Goal: Transaction & Acquisition: Purchase product/service

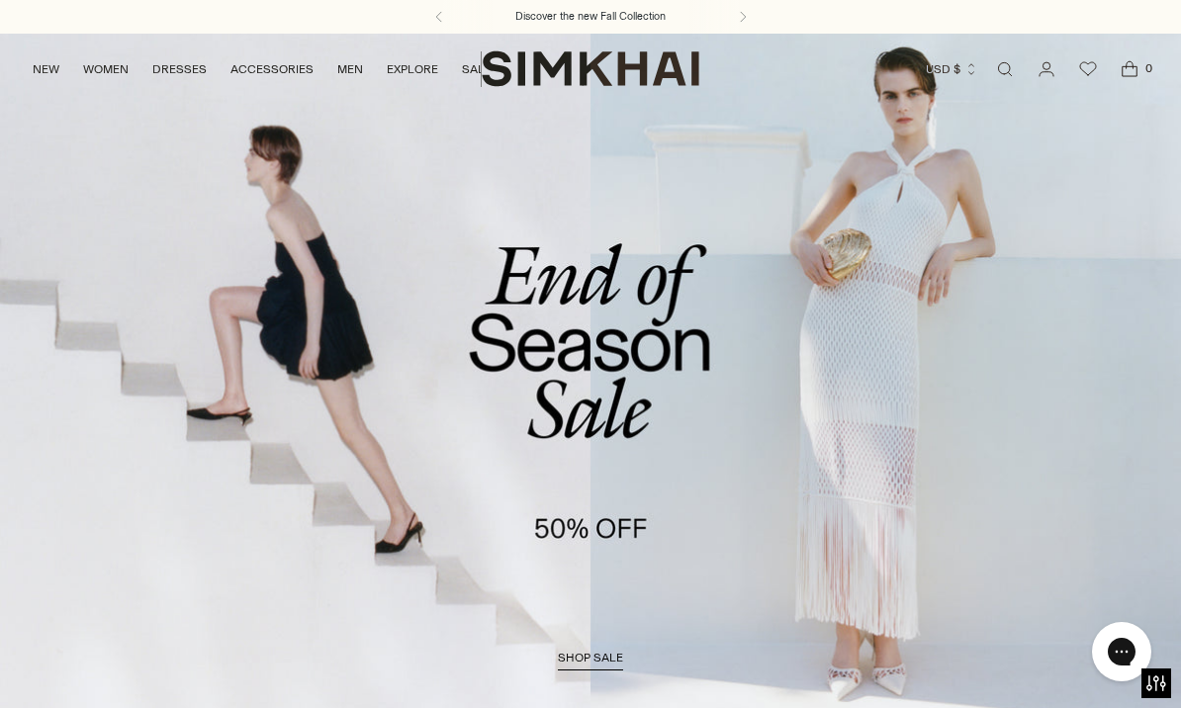
click at [969, 88] on button "USD $" at bounding box center [952, 69] width 52 height 44
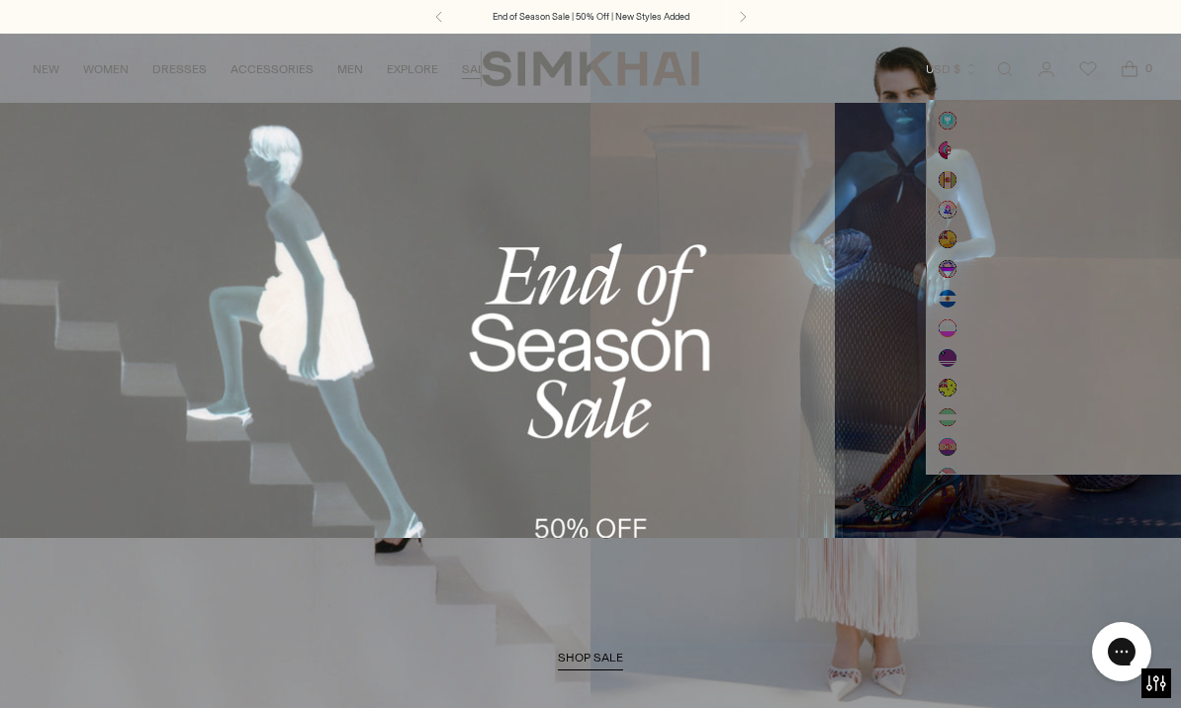
click at [43, 242] on link "Sale Accessories" at bounding box center [82, 241] width 116 height 14
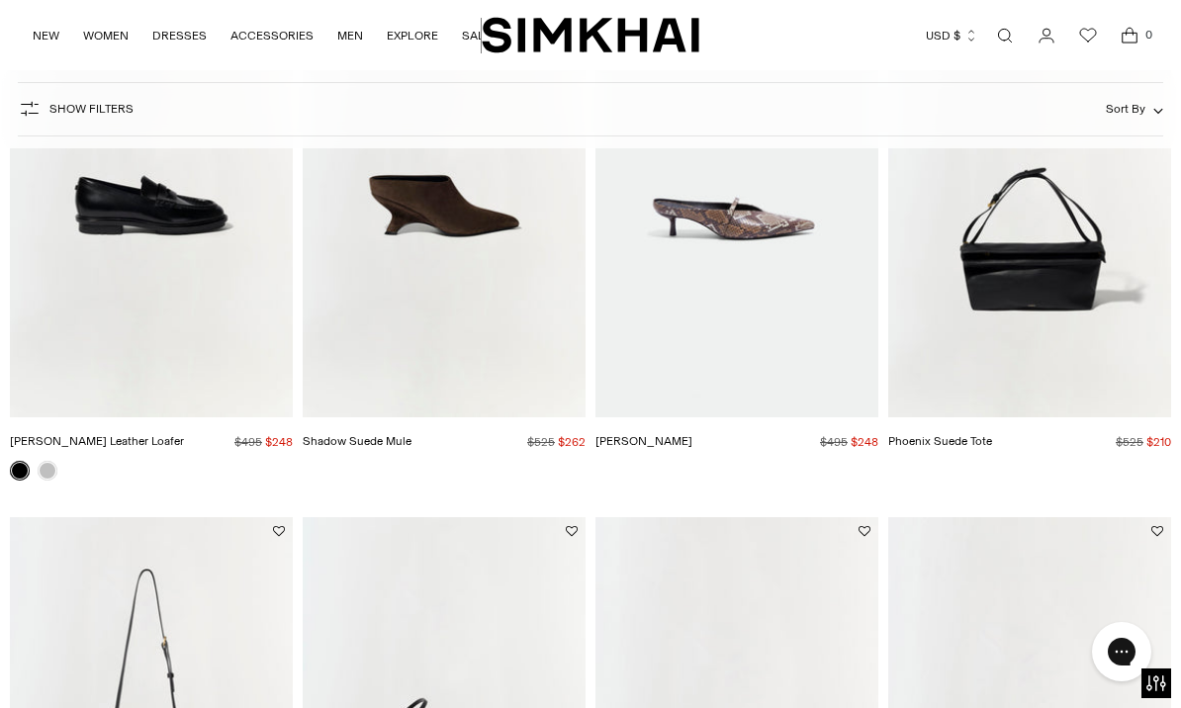
scroll to position [2336, 0]
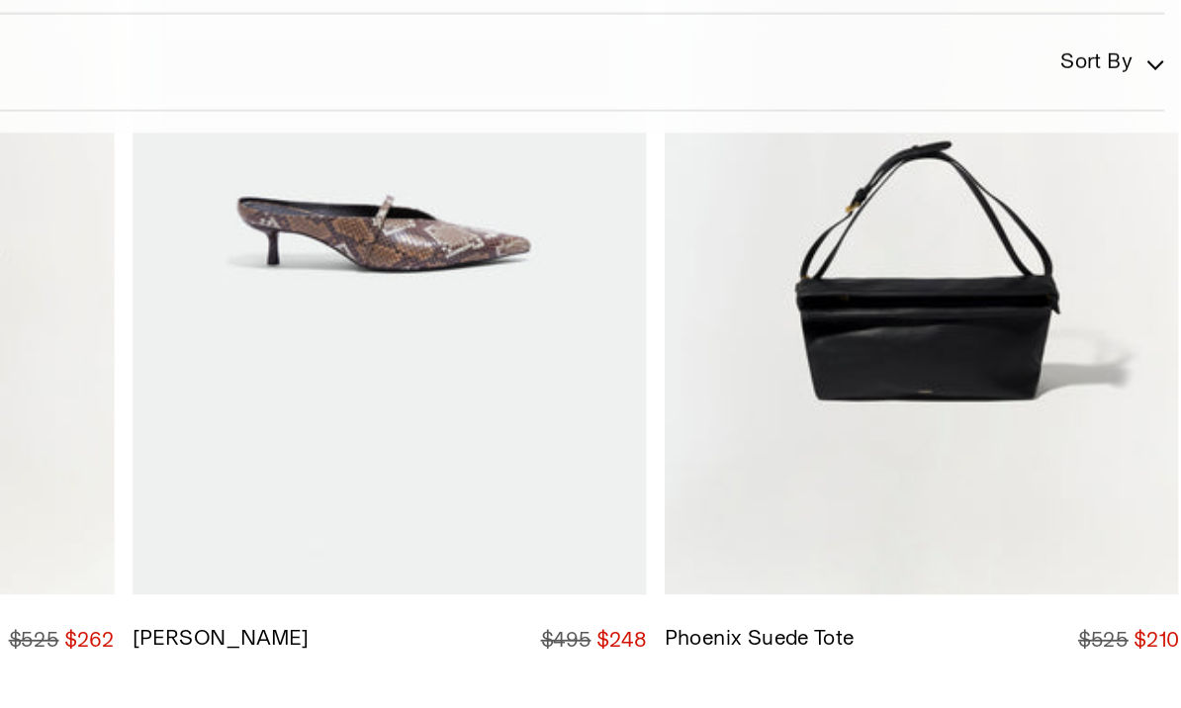
click at [888, 204] on img "Phoenix Suede Tote" at bounding box center [1029, 190] width 283 height 424
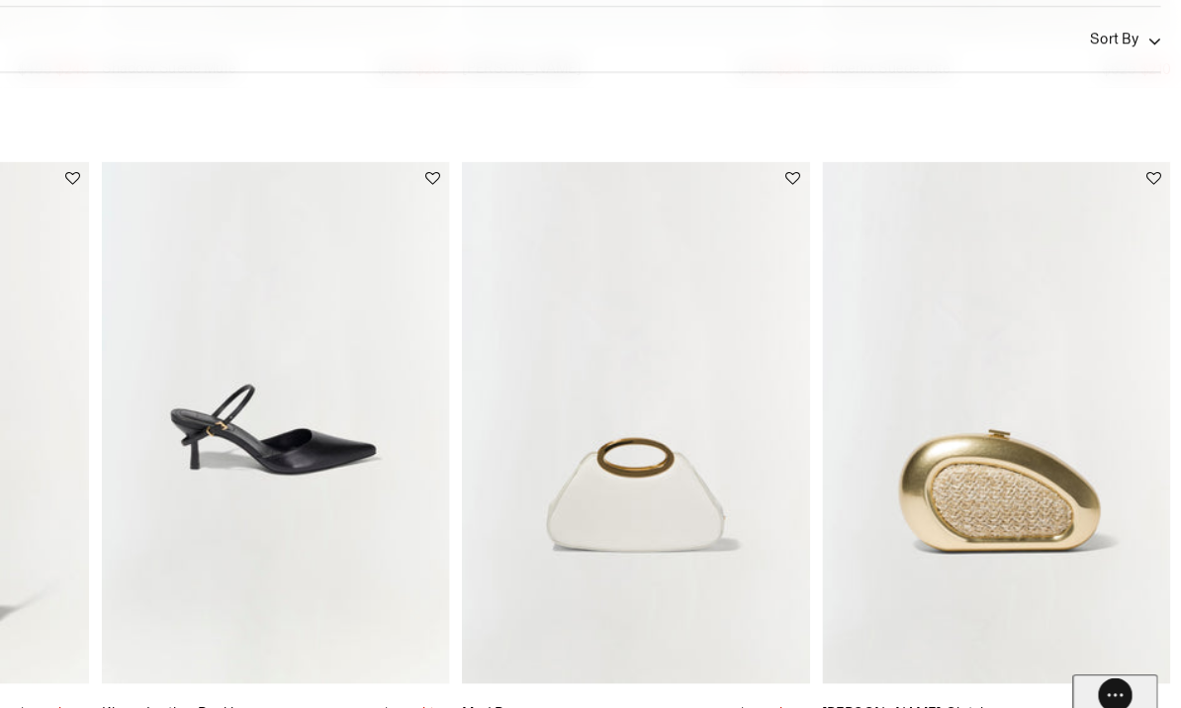
click at [888, 325] on img "Luna Raffia Clutch" at bounding box center [1029, 421] width 283 height 424
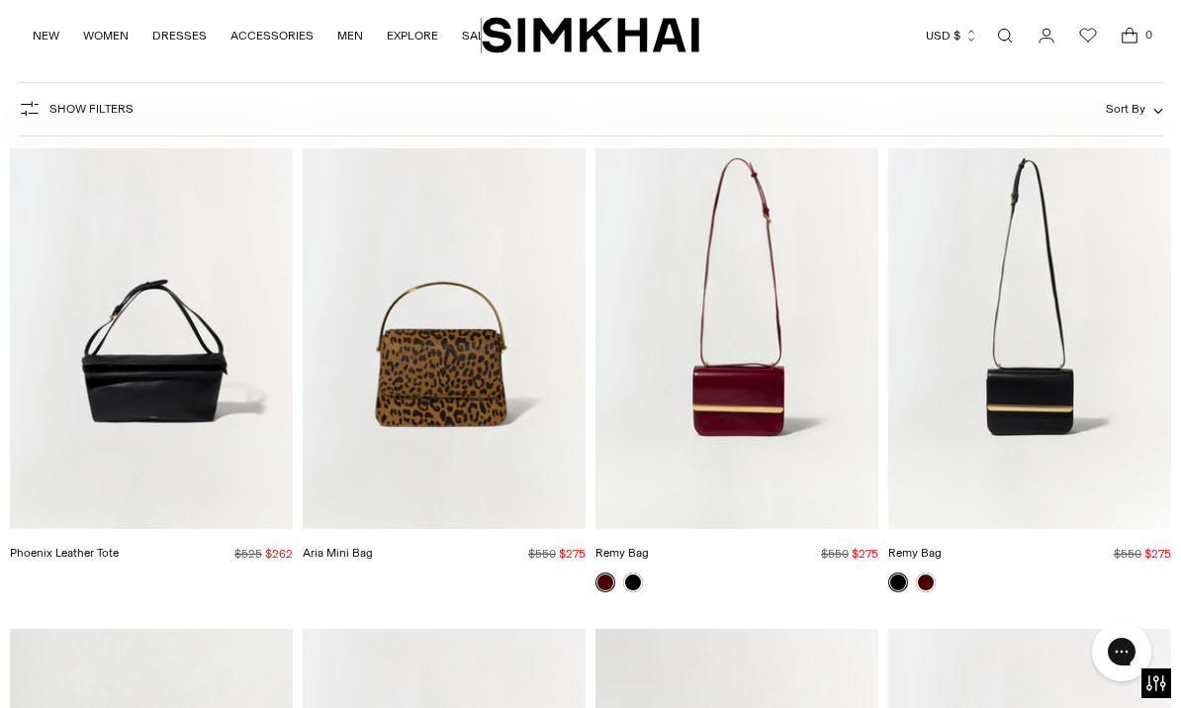
scroll to position [5839, 0]
click at [1064, 354] on img "Remy Bag" at bounding box center [1029, 318] width 283 height 424
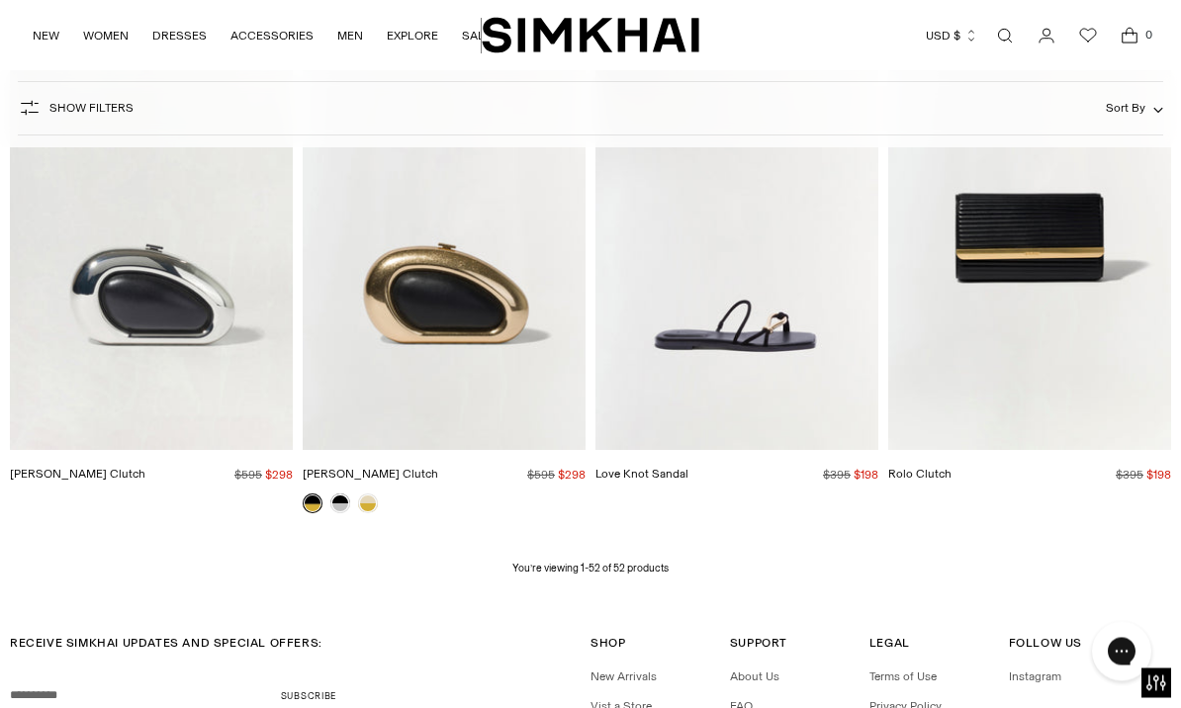
scroll to position [6443, 0]
click at [1103, 281] on img "Rolo Clutch" at bounding box center [1029, 238] width 283 height 424
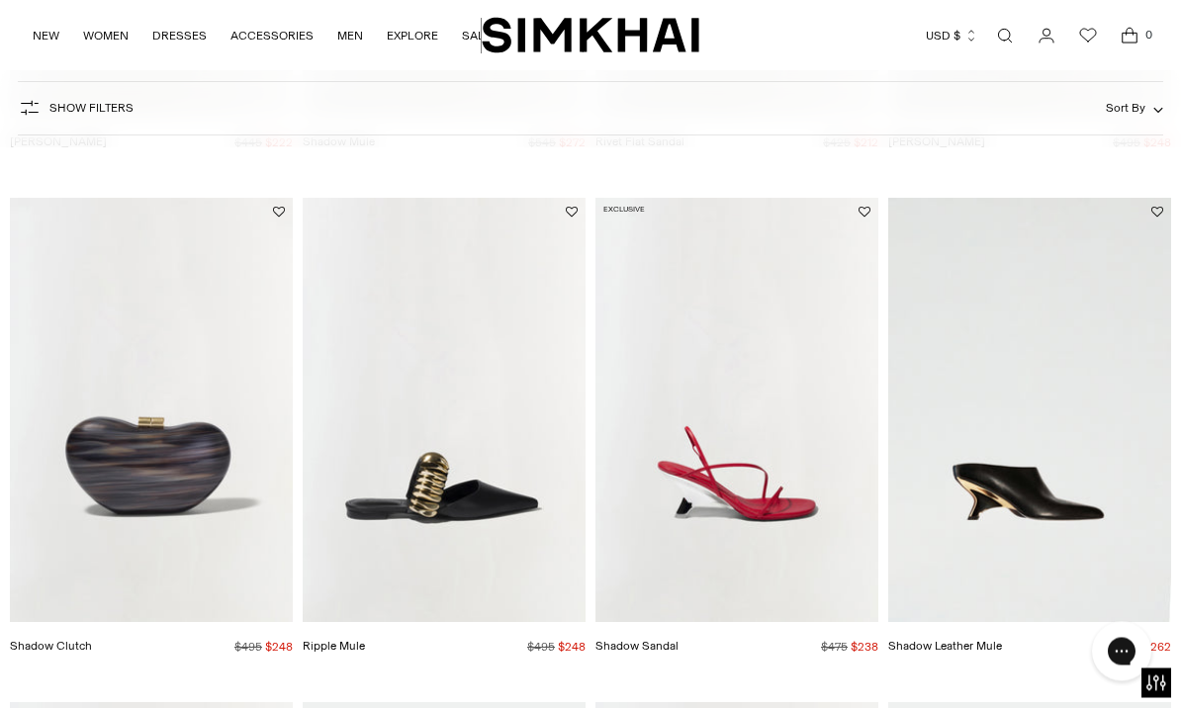
scroll to position [577, 0]
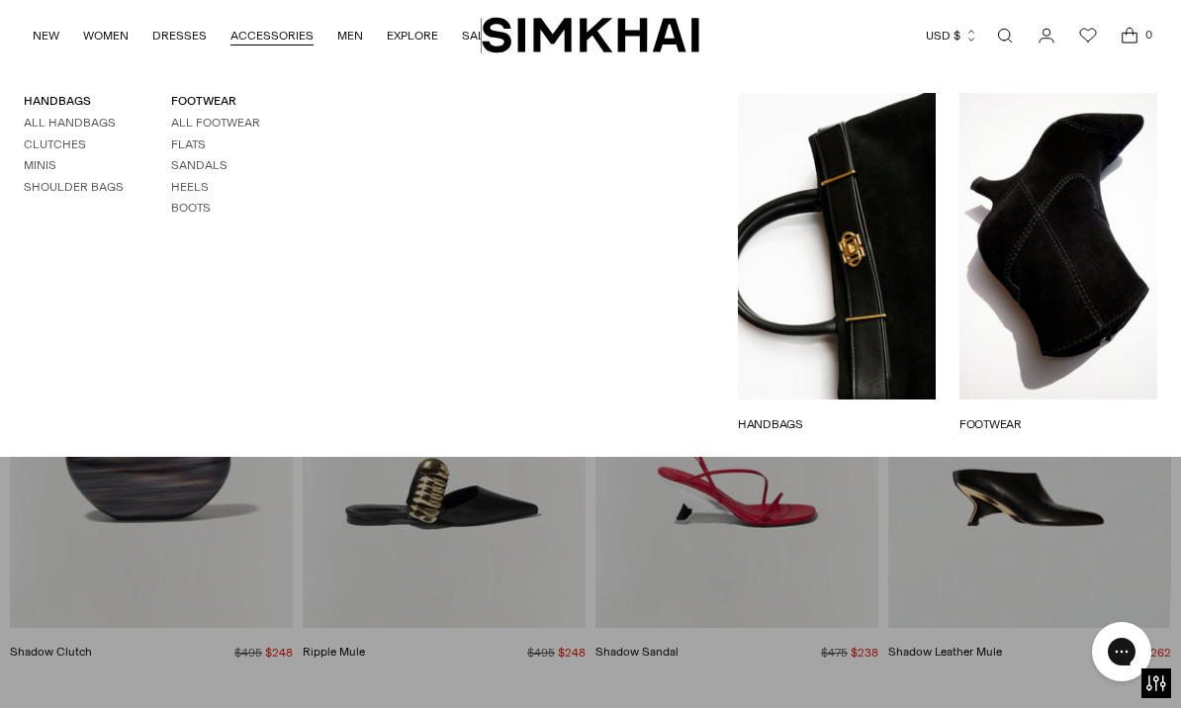
click at [65, 120] on link "All Handbags" at bounding box center [70, 123] width 92 height 14
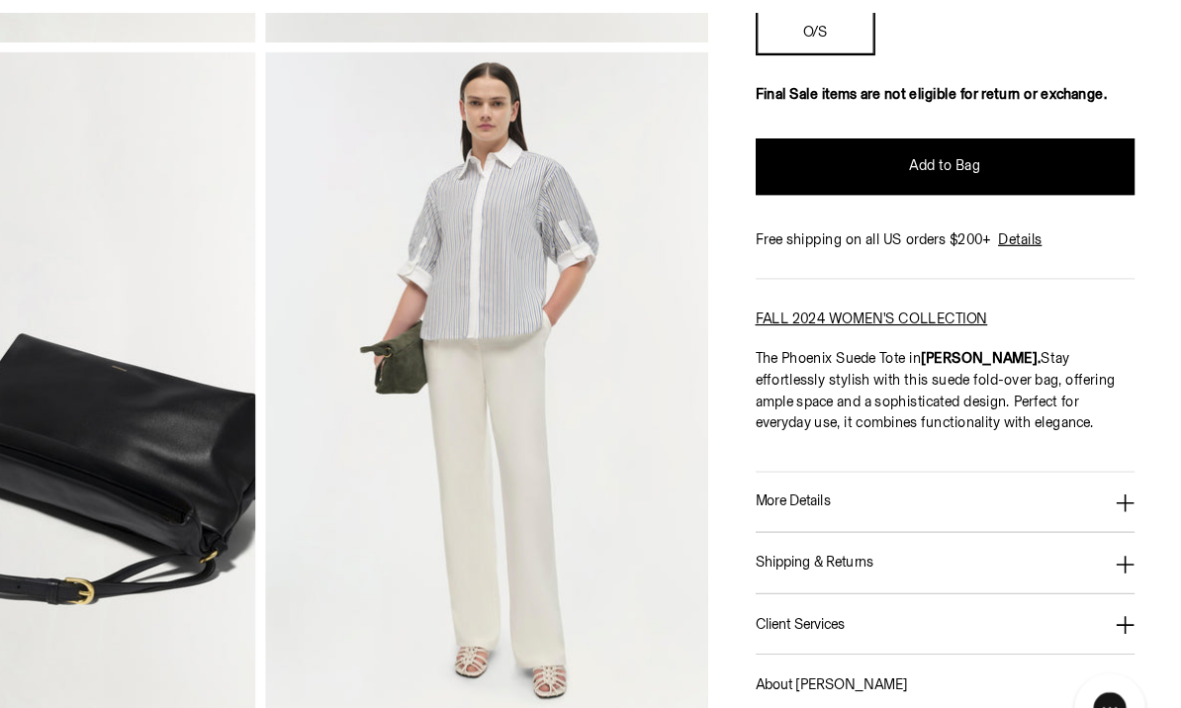
scroll to position [1168, 0]
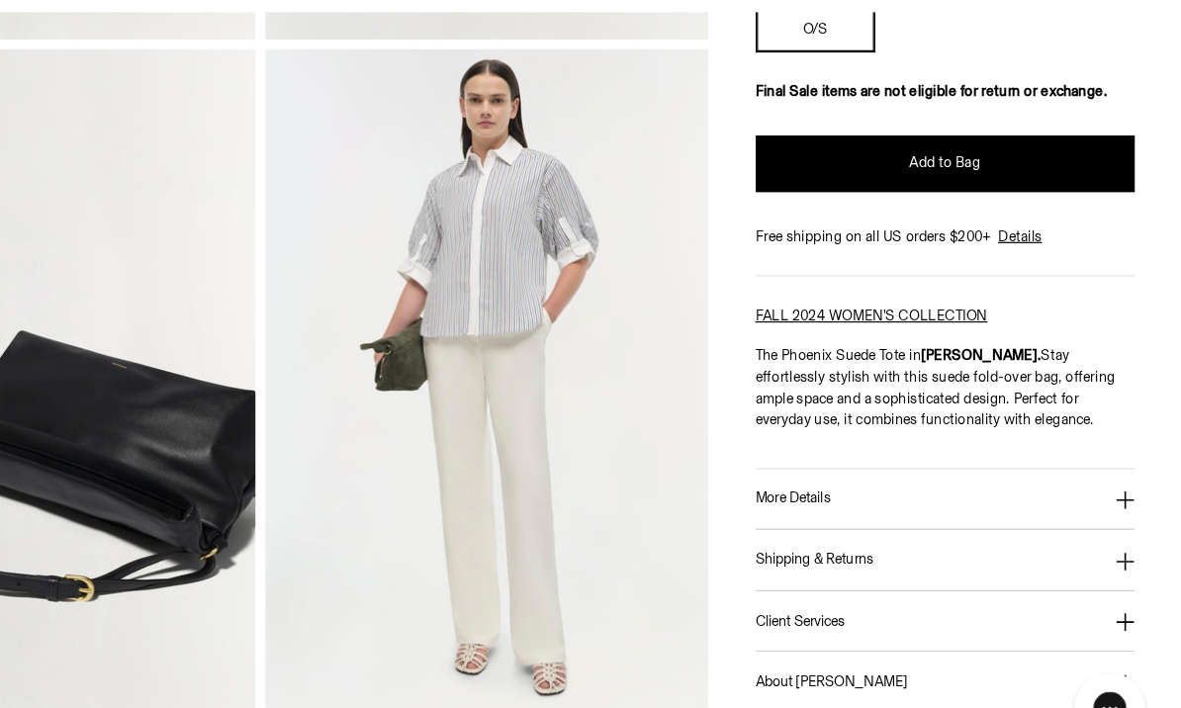
click at [1127, 470] on icon at bounding box center [1135, 478] width 16 height 16
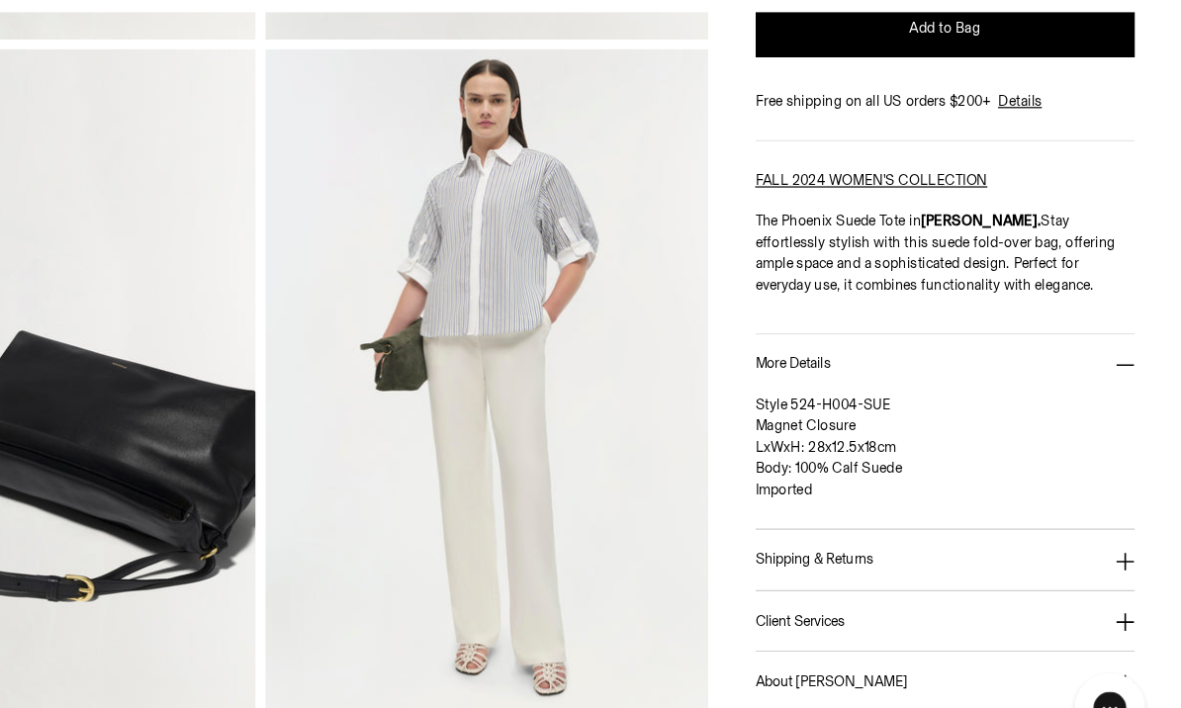
click at [1127, 521] on icon at bounding box center [1135, 529] width 16 height 16
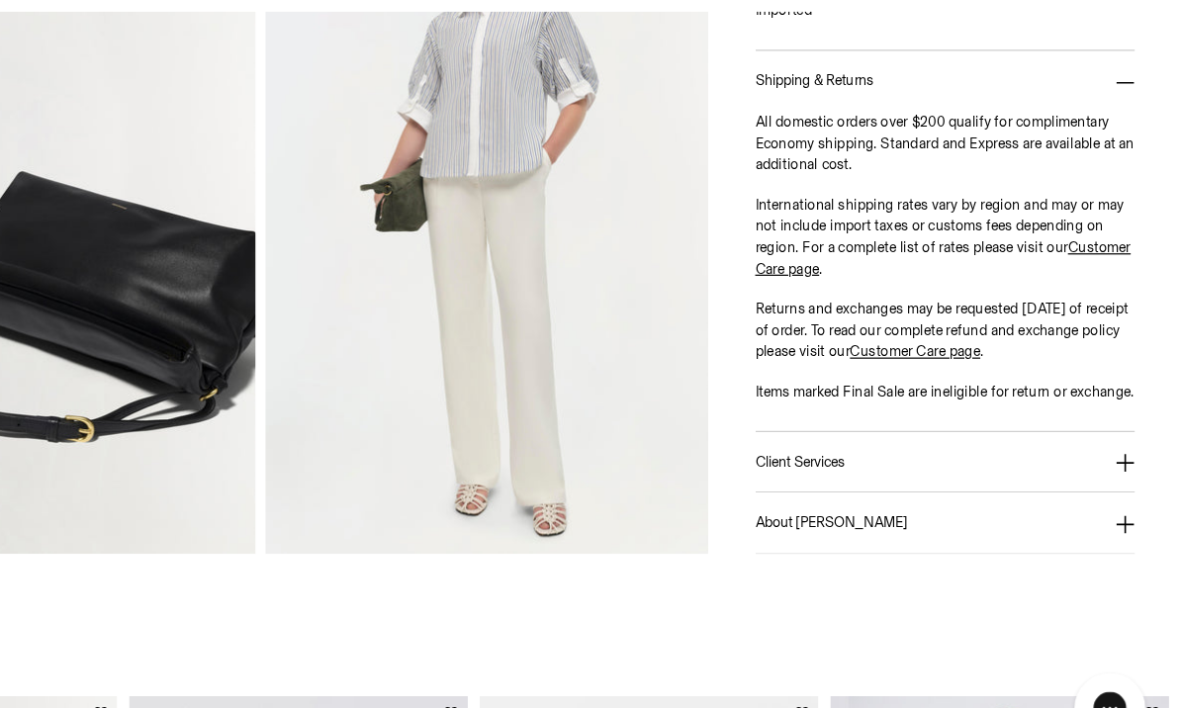
scroll to position [1306, 0]
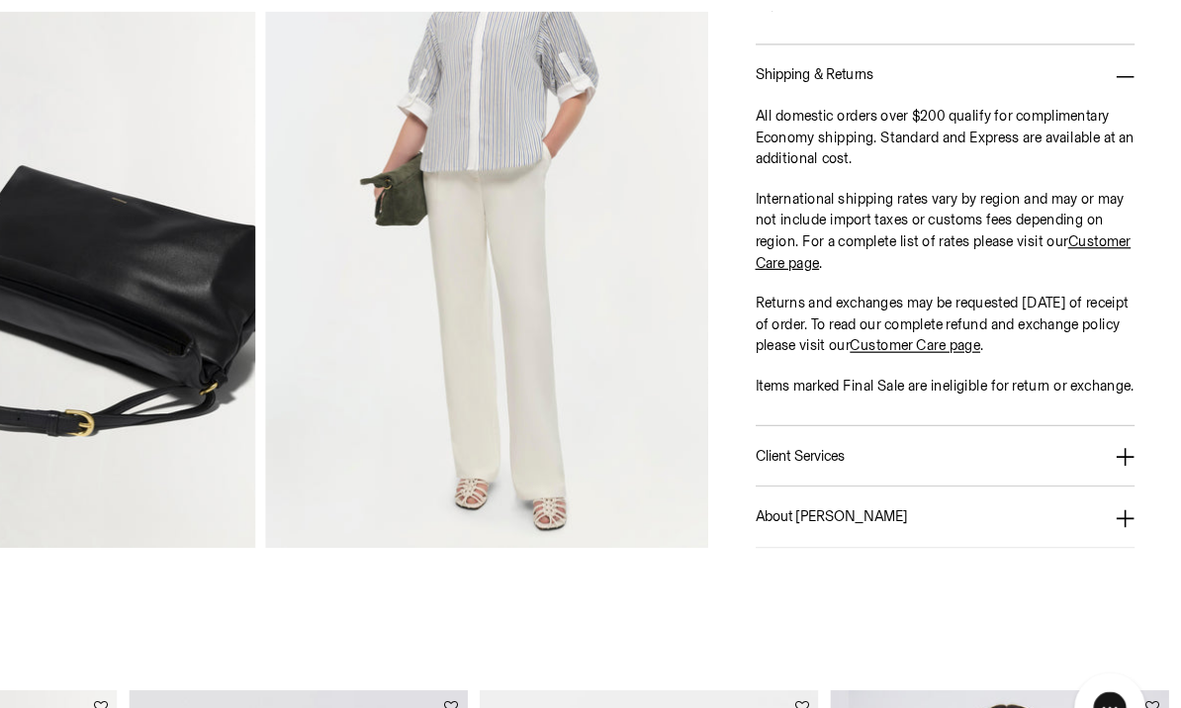
click at [1127, 434] on icon at bounding box center [1135, 442] width 16 height 16
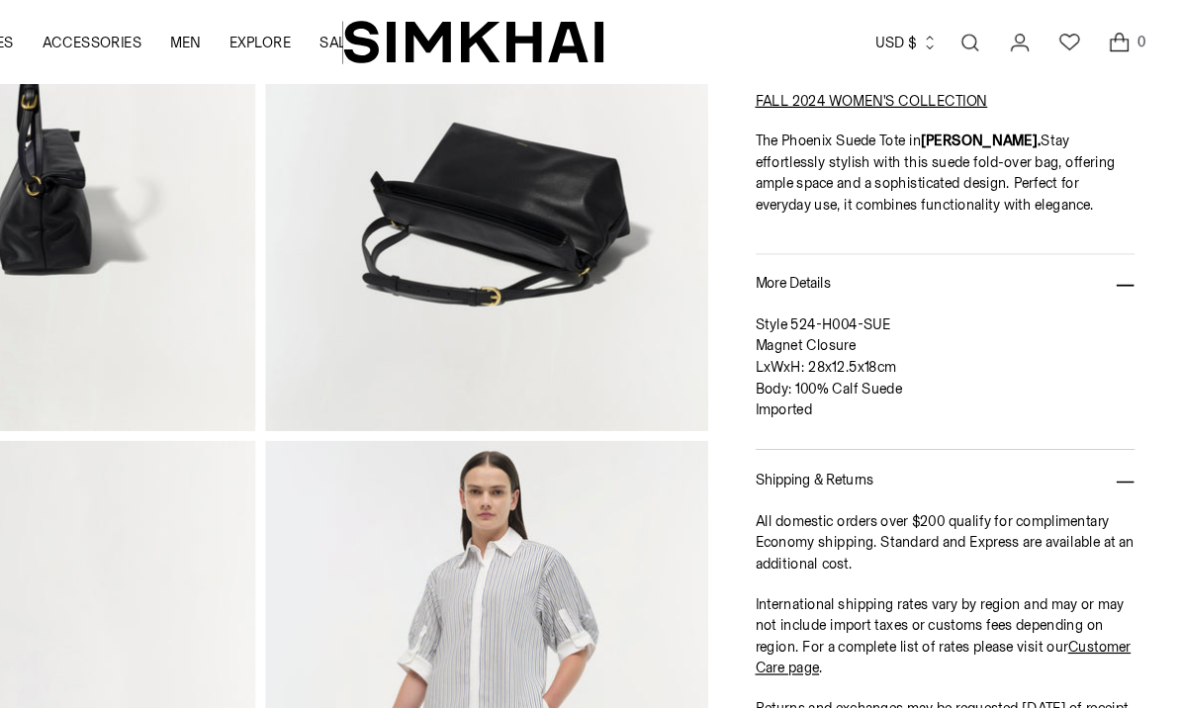
scroll to position [796, 0]
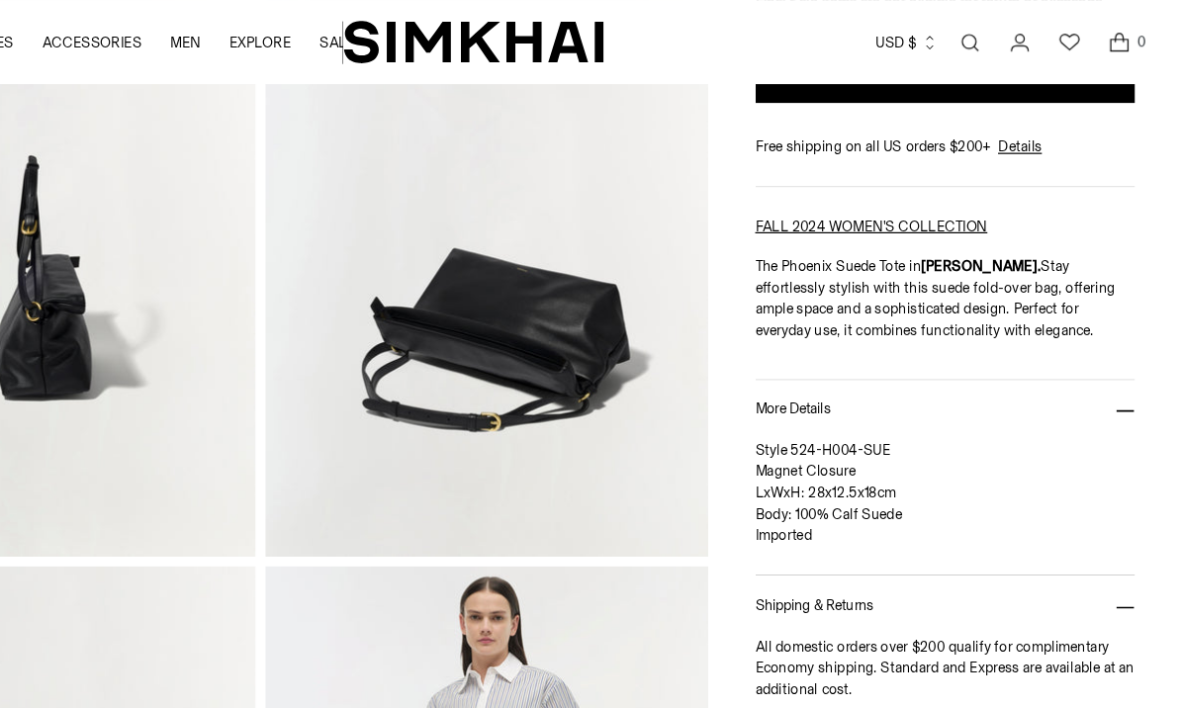
click at [46, 275] on img at bounding box center [224, 187] width 370 height 555
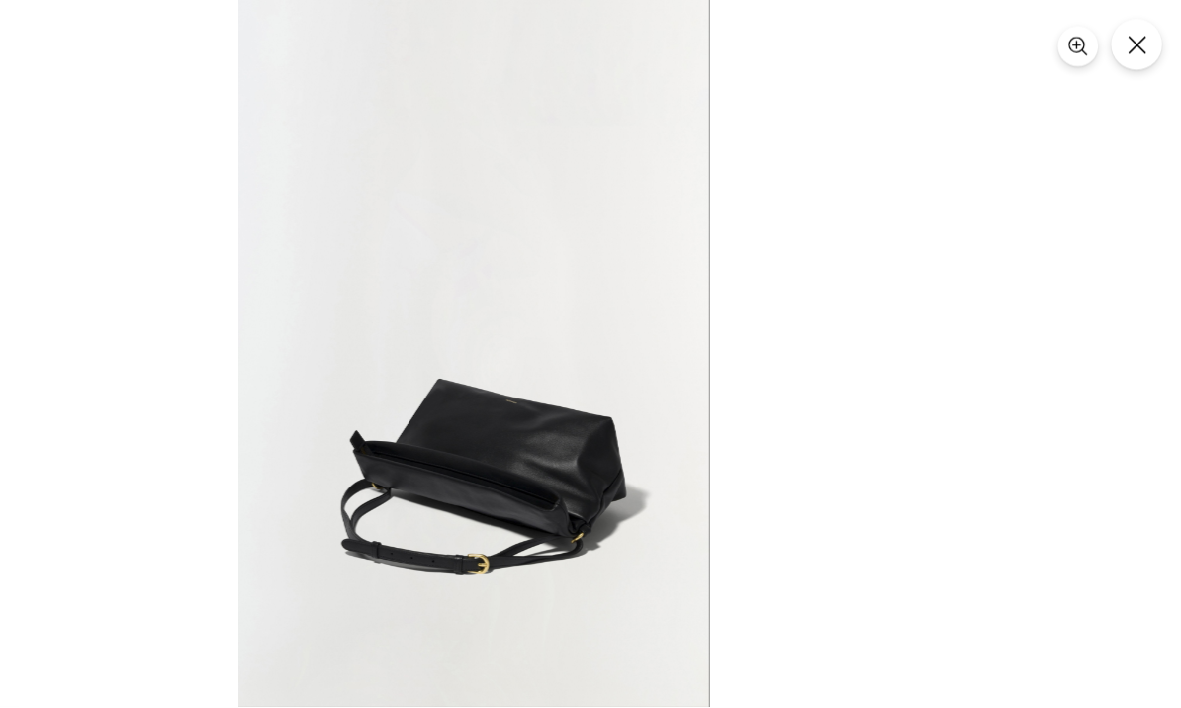
click at [1137, 34] on icon "Close" at bounding box center [1145, 38] width 16 height 16
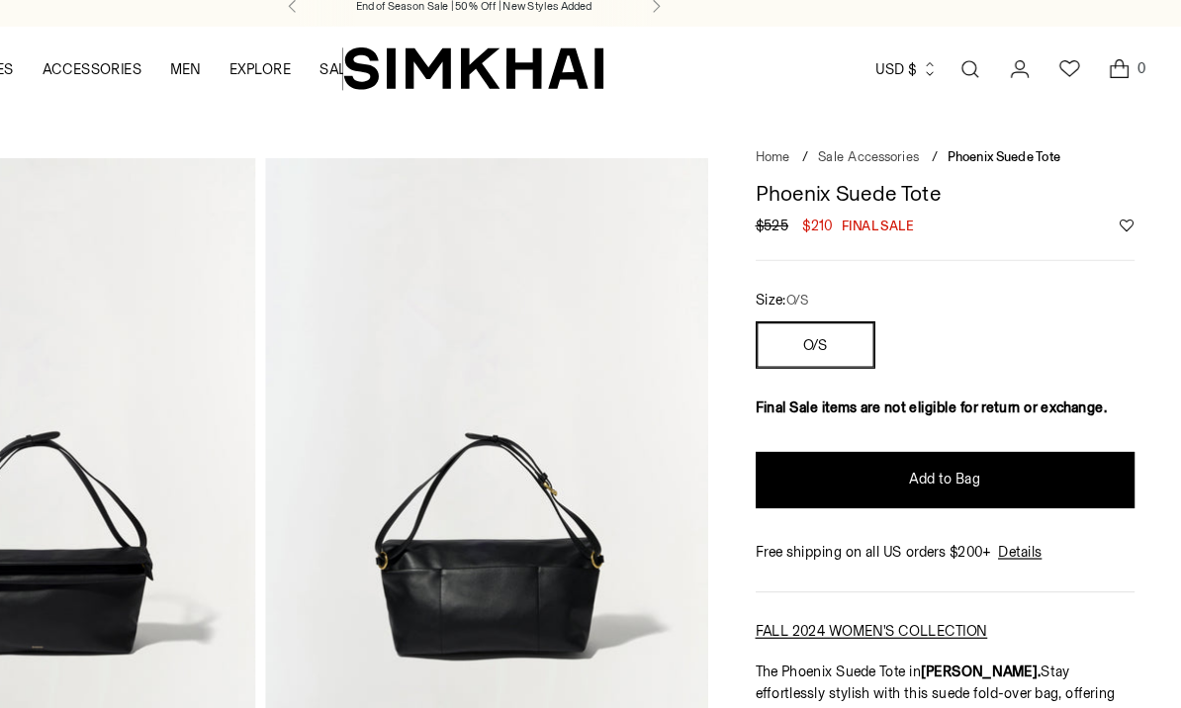
scroll to position [0, 0]
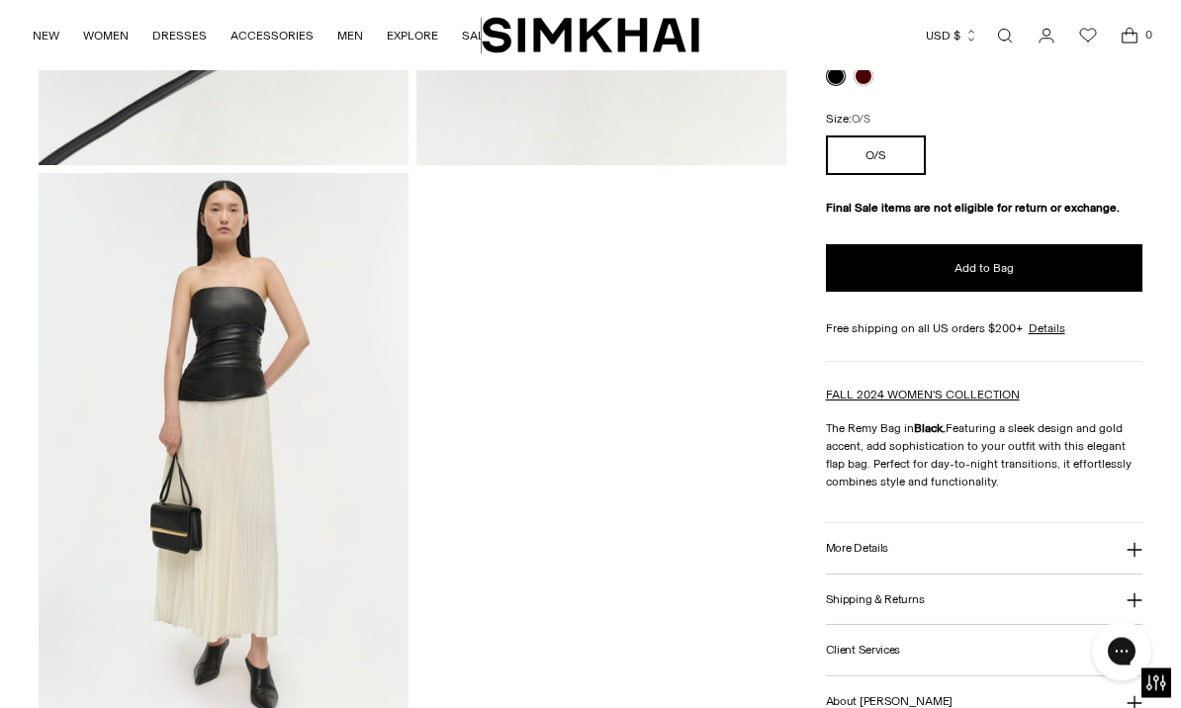
scroll to position [1659, 0]
click at [1075, 539] on button "More Details" at bounding box center [984, 548] width 317 height 50
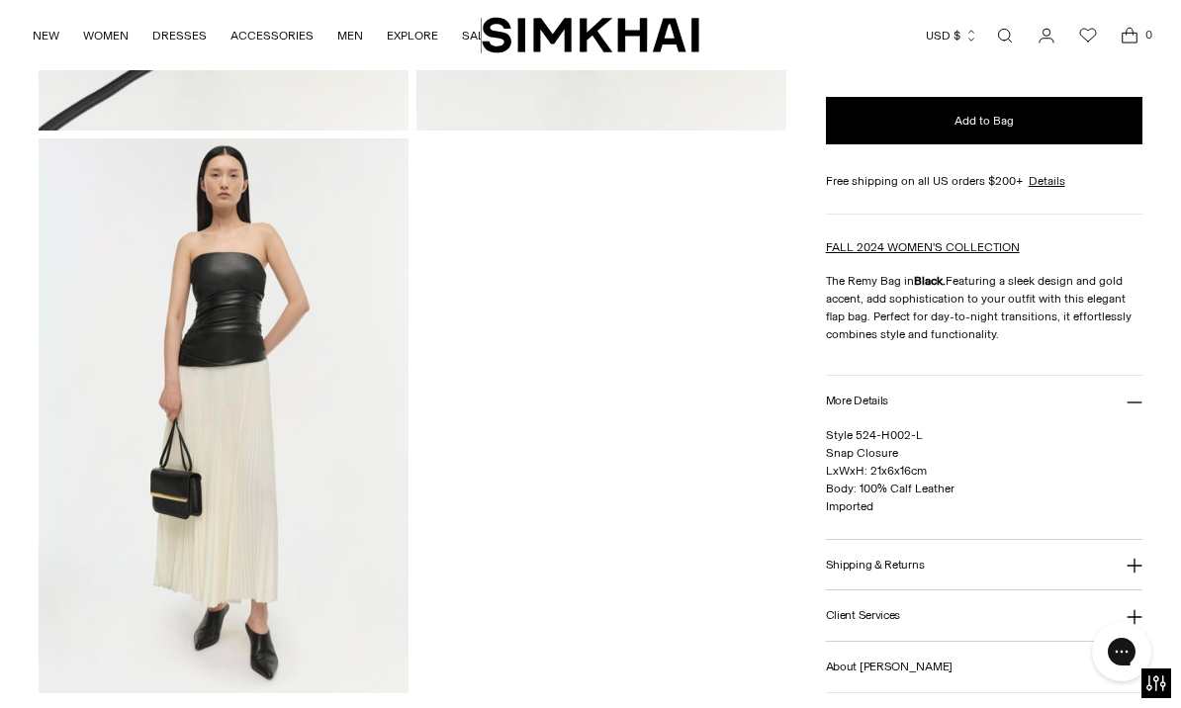
scroll to position [1695, 0]
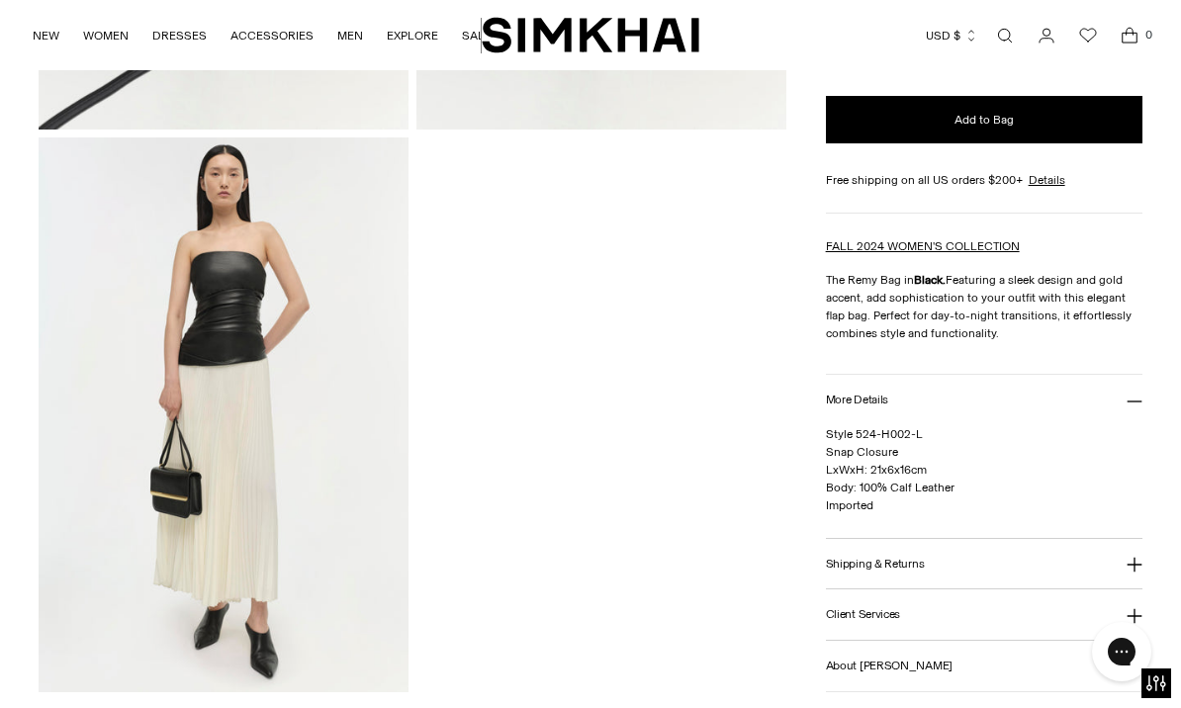
click at [1126, 584] on button "Shipping & Returns" at bounding box center [984, 564] width 317 height 50
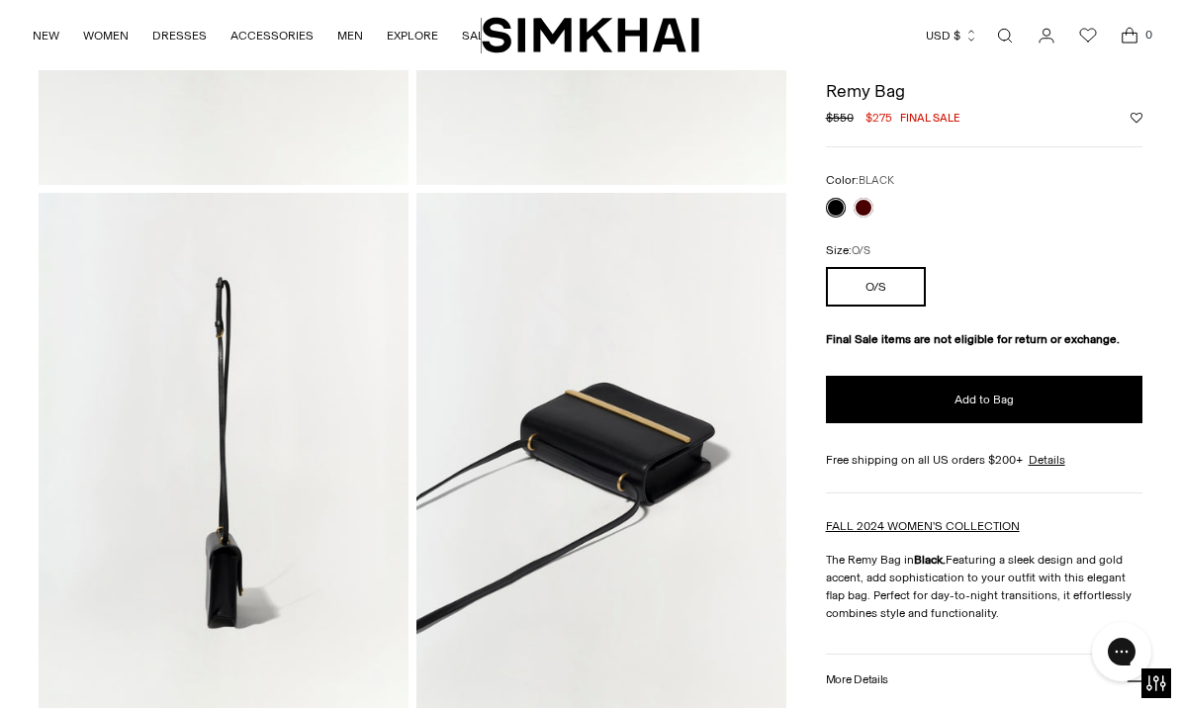
scroll to position [471, 0]
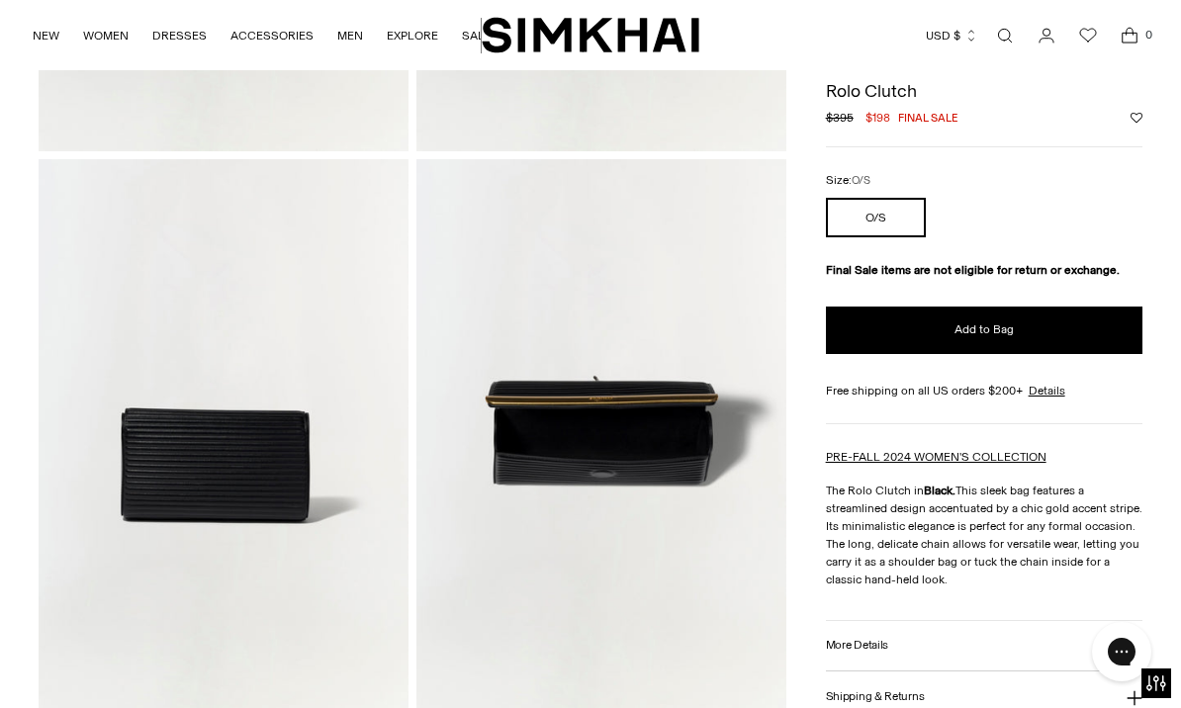
scroll to position [495, 0]
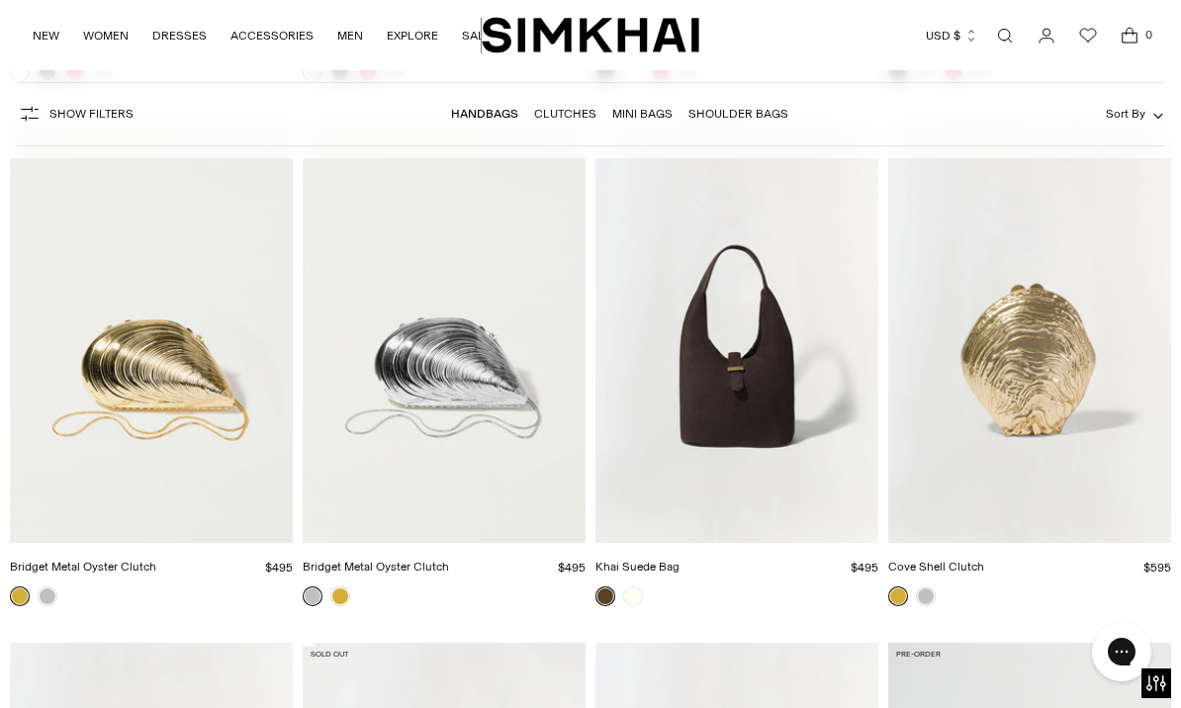
scroll to position [3841, 0]
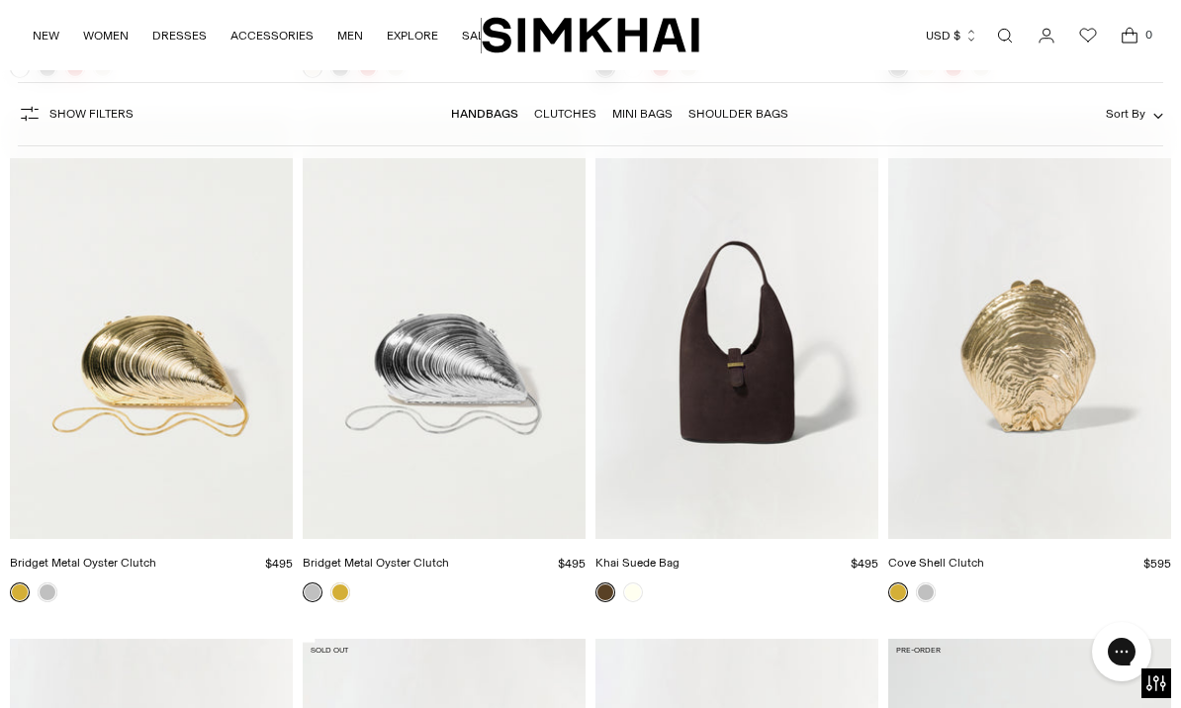
click at [792, 386] on img "Khai Suede Bag" at bounding box center [737, 327] width 283 height 424
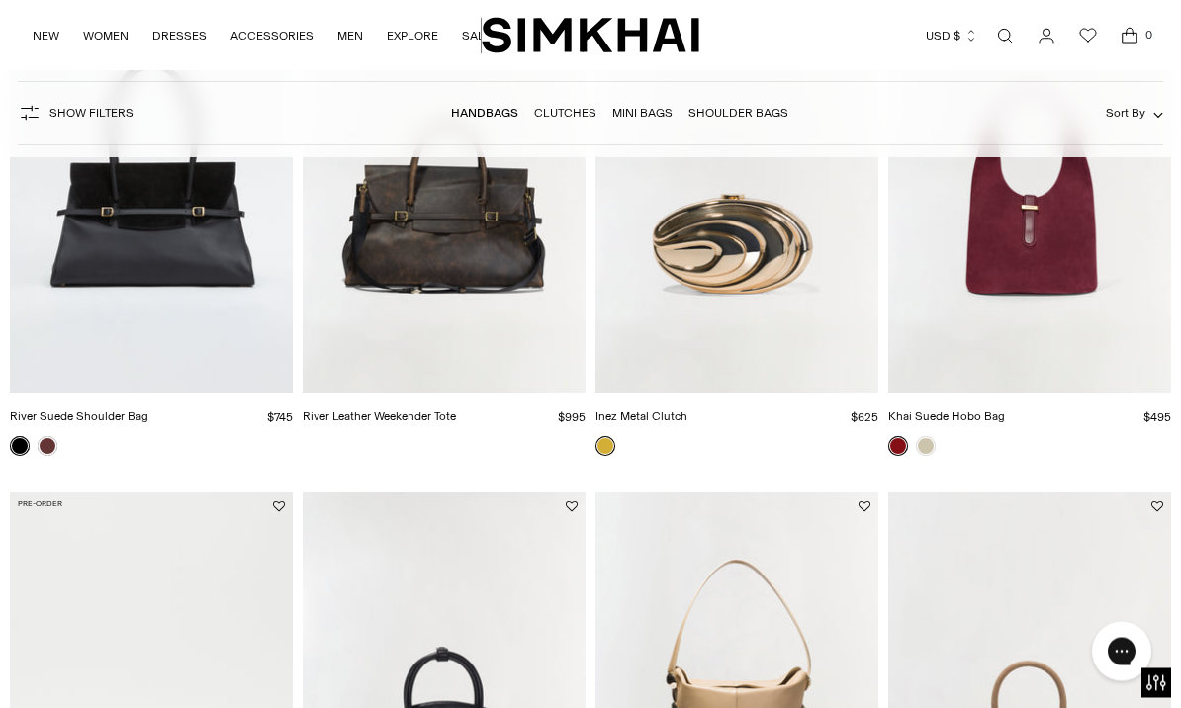
scroll to position [122, 0]
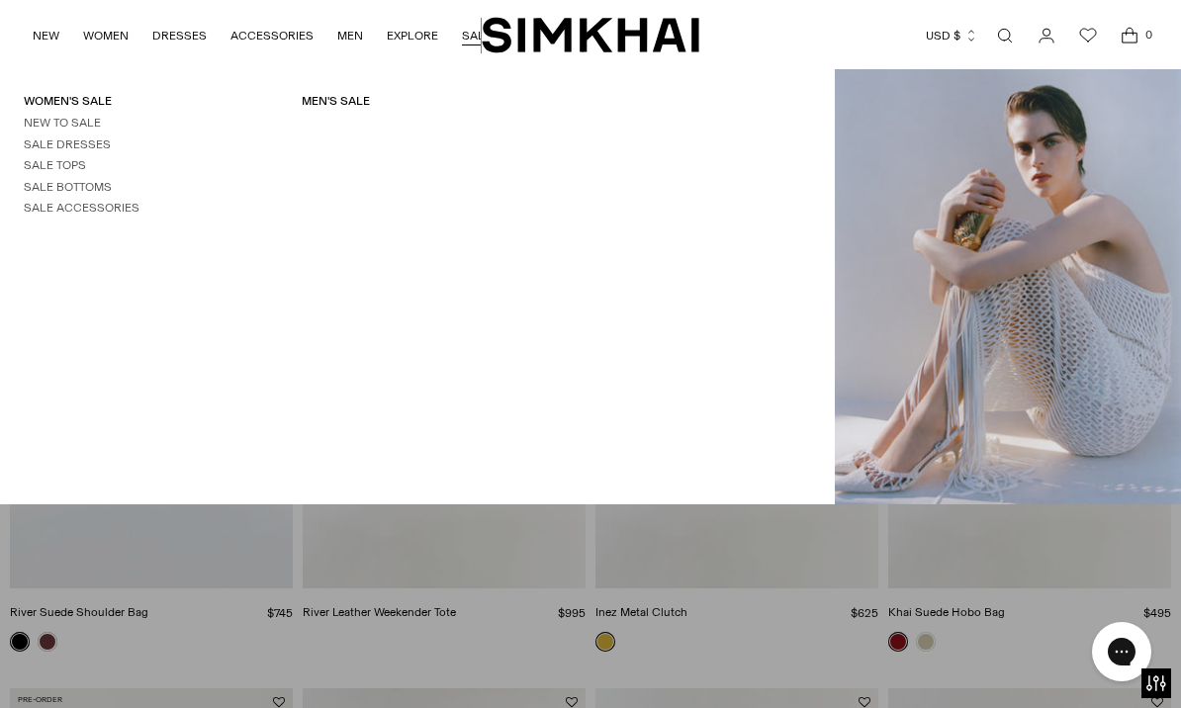
click at [106, 140] on link "Sale Dresses" at bounding box center [67, 145] width 87 height 14
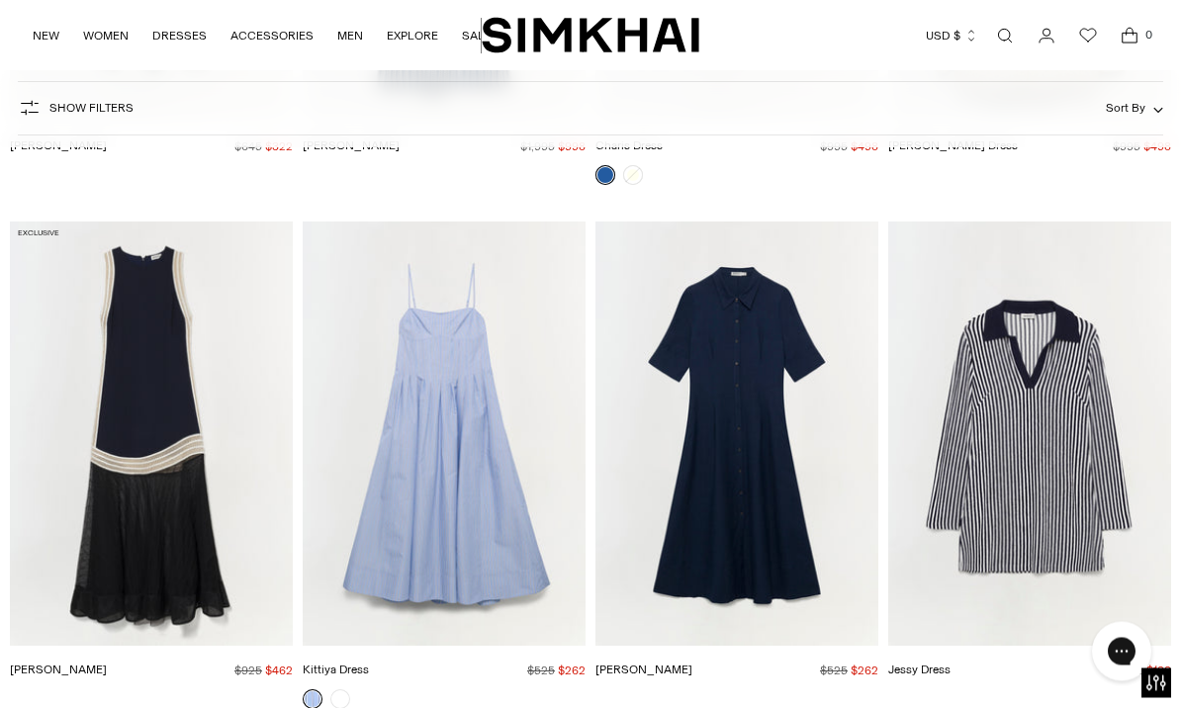
scroll to position [6215, 0]
